Goal: Contribute content: Contribute content

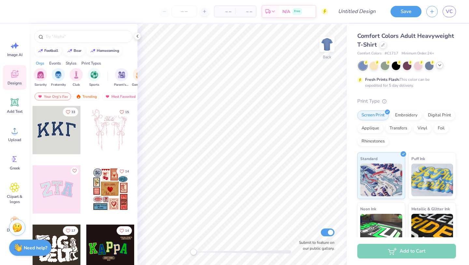
click at [443, 66] on div at bounding box center [439, 65] width 7 height 7
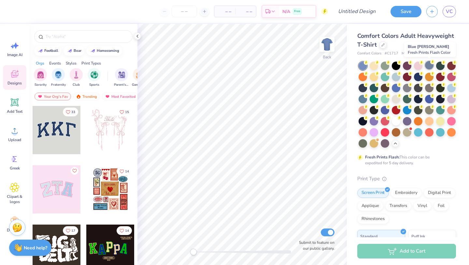
click at [430, 66] on div at bounding box center [429, 65] width 8 height 8
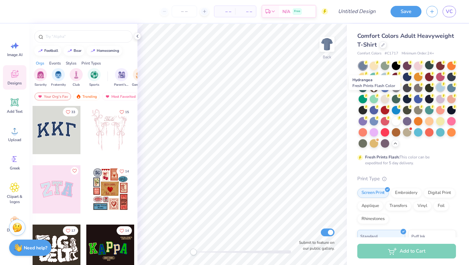
click at [436, 92] on div at bounding box center [440, 87] width 8 height 8
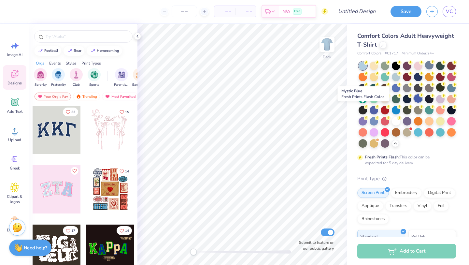
click at [414, 103] on div at bounding box center [418, 98] width 8 height 8
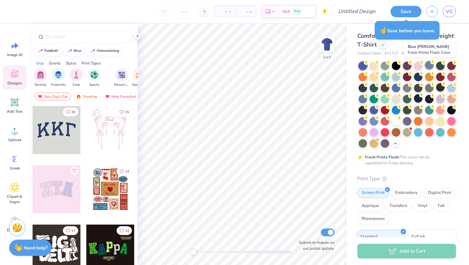
click at [428, 67] on div at bounding box center [429, 65] width 8 height 8
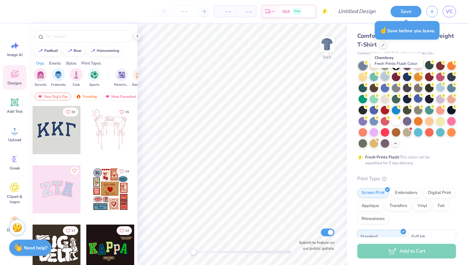
click at [389, 78] on div at bounding box center [385, 76] width 8 height 8
click at [411, 78] on div at bounding box center [407, 76] width 8 height 8
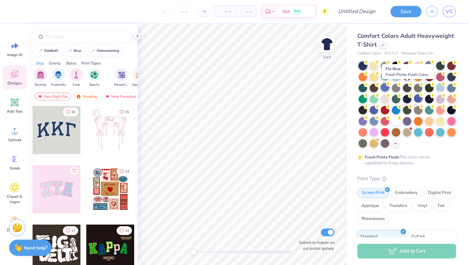
click at [389, 89] on div at bounding box center [385, 87] width 8 height 8
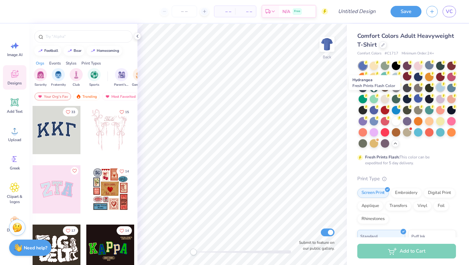
click at [436, 92] on div at bounding box center [440, 87] width 8 height 8
click at [447, 92] on div at bounding box center [451, 87] width 8 height 8
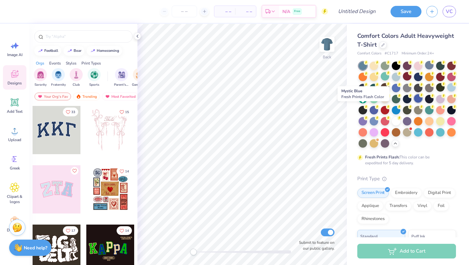
click at [414, 103] on div at bounding box center [418, 98] width 8 height 8
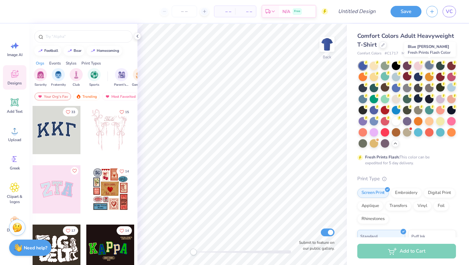
click at [427, 65] on div at bounding box center [429, 65] width 8 height 8
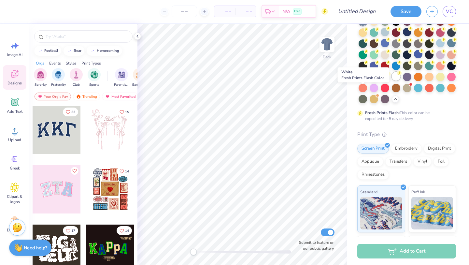
scroll to position [46, 0]
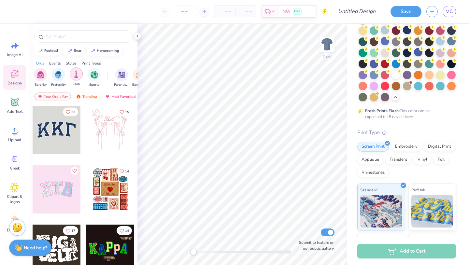
click at [77, 80] on div "filter for Club" at bounding box center [76, 73] width 13 height 13
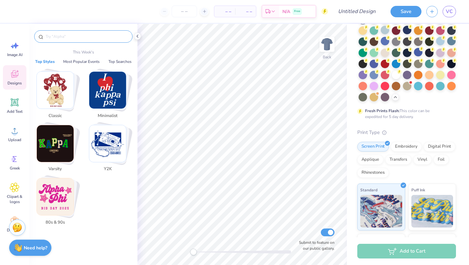
click at [79, 35] on input "text" at bounding box center [86, 36] width 83 height 7
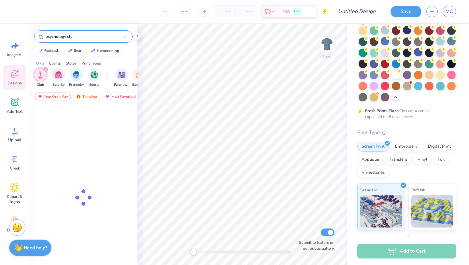
type input "psychology club"
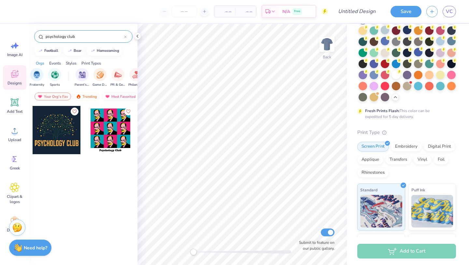
scroll to position [0, 40]
click at [125, 39] on div at bounding box center [125, 37] width 3 height 6
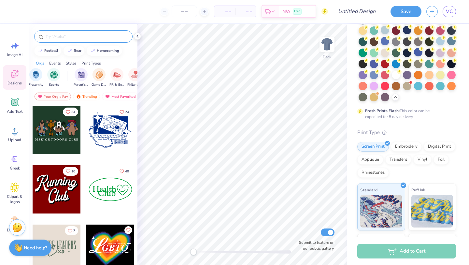
click at [17, 79] on div "Designs" at bounding box center [14, 77] width 23 height 24
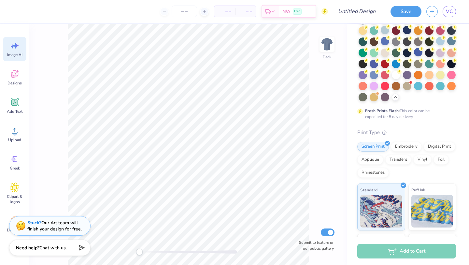
click at [15, 47] on icon at bounding box center [16, 46] width 6 height 6
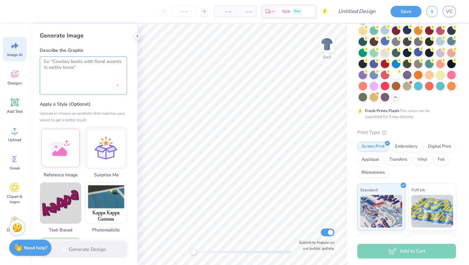
click at [74, 70] on textarea at bounding box center [83, 67] width 79 height 16
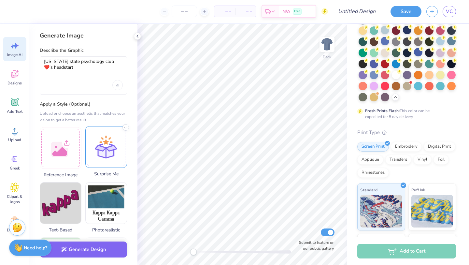
click at [112, 146] on div at bounding box center [106, 147] width 42 height 42
click at [103, 253] on button "Generate Design" at bounding box center [83, 248] width 87 height 16
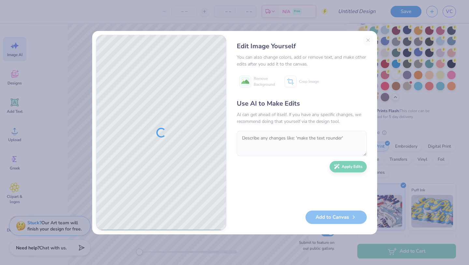
click at [369, 40] on div "Edit Image Yourself You can also change colors, add or remove text, and make ot…" at bounding box center [301, 132] width 143 height 195
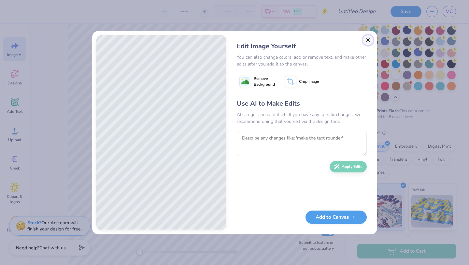
click at [368, 38] on button "Close" at bounding box center [368, 40] width 10 height 10
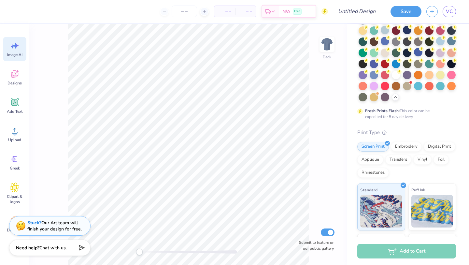
scroll to position [0, 15]
click at [25, 52] on div "Image AI" at bounding box center [14, 49] width 23 height 24
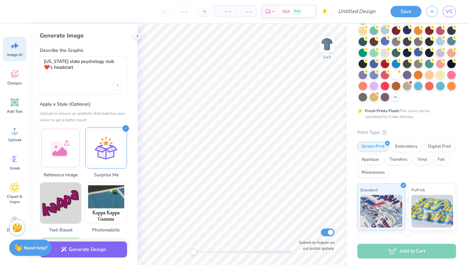
scroll to position [0, 0]
click at [116, 62] on textarea "[US_STATE] state psychology club ❤️'s headstart" at bounding box center [83, 67] width 79 height 16
click at [117, 62] on textarea "[US_STATE] state psychology club ❤️'s headstart" at bounding box center [83, 67] width 79 height 16
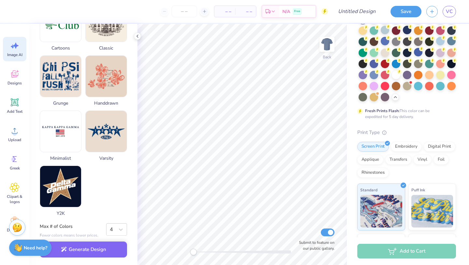
scroll to position [297, 0]
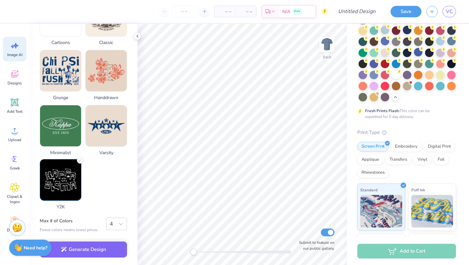
click at [74, 189] on img at bounding box center [60, 179] width 41 height 41
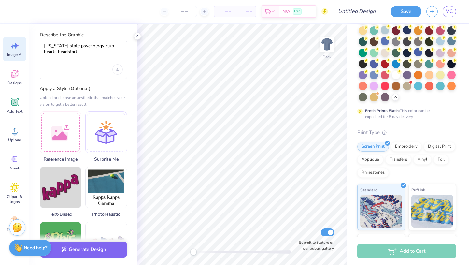
scroll to position [0, 0]
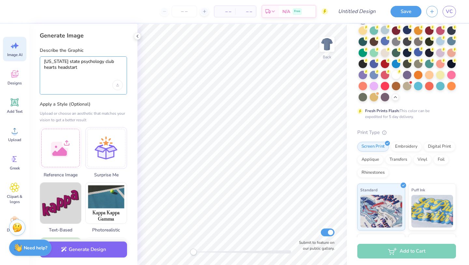
click at [87, 74] on textarea "oklahoma state psychology club hearts headstart" at bounding box center [83, 67] width 79 height 16
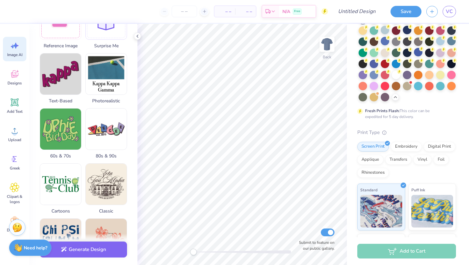
scroll to position [297, 0]
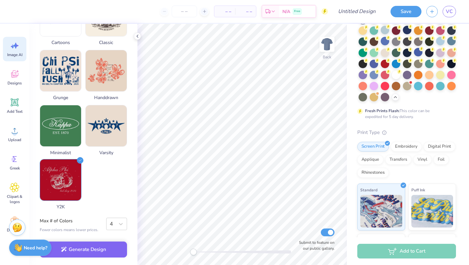
click at [66, 191] on img at bounding box center [60, 179] width 41 height 41
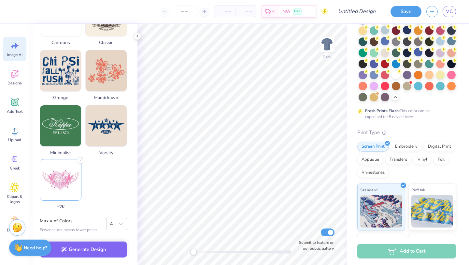
click at [70, 190] on img at bounding box center [60, 179] width 41 height 41
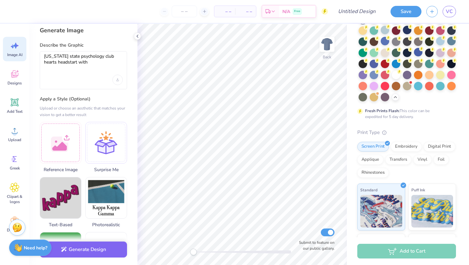
scroll to position [0, 0]
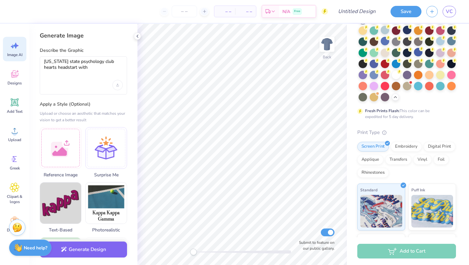
click at [97, 75] on div "oklahoma state psychology club hearts headstart with" at bounding box center [83, 75] width 87 height 38
click at [97, 71] on textarea "oklahoma state psychology club hearts headstart with" at bounding box center [83, 67] width 79 height 16
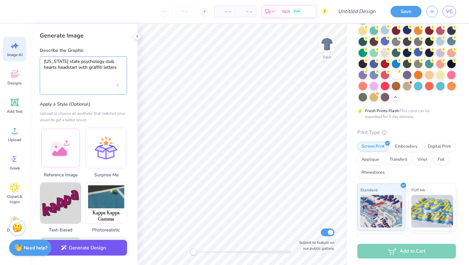
type textarea "oklahoma state psychology club hearts headstart with graffiti letters"
click at [112, 250] on button "Generate Design" at bounding box center [83, 248] width 87 height 16
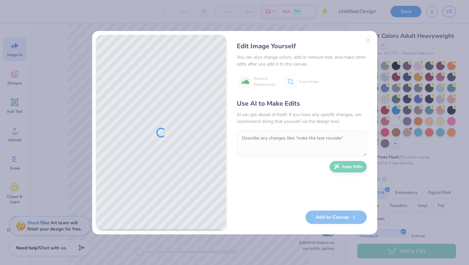
scroll to position [46, 0]
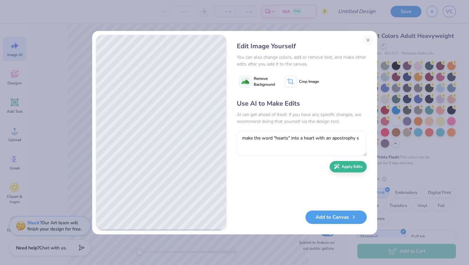
scroll to position [46, 0]
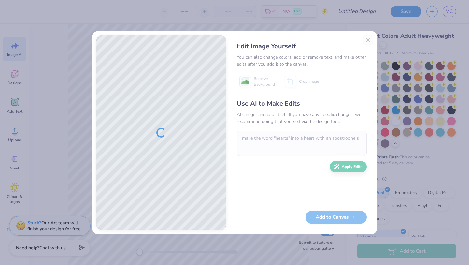
scroll to position [46, 0]
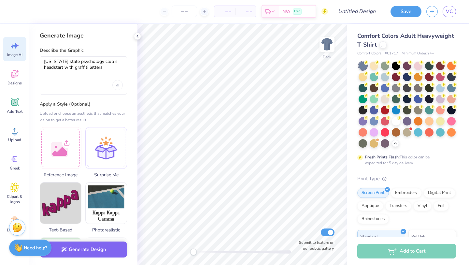
scroll to position [46, 0]
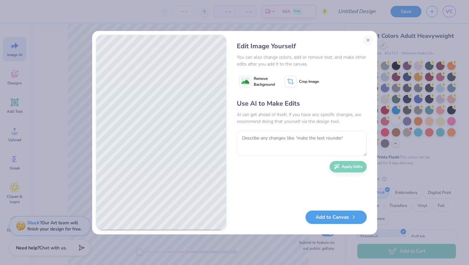
scroll to position [46, 0]
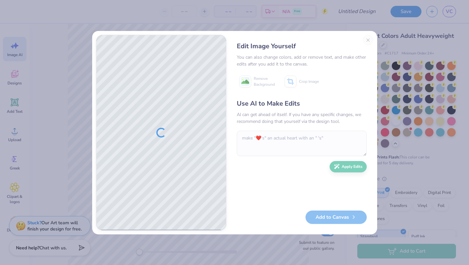
scroll to position [46, 0]
